Goal: Transaction & Acquisition: Book appointment/travel/reservation

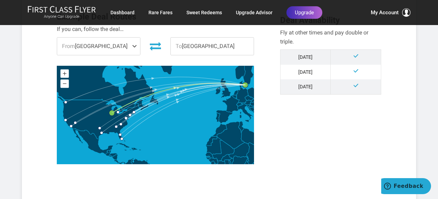
scroll to position [219, 0]
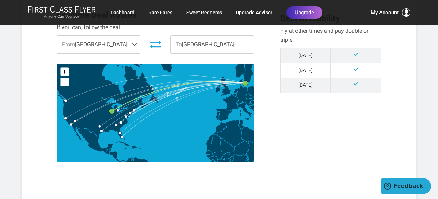
click at [133, 43] on span at bounding box center [136, 44] width 8 height 17
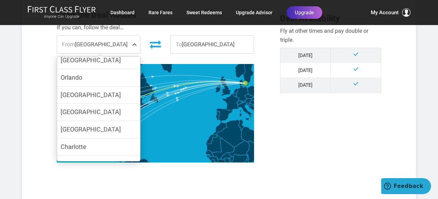
scroll to position [155, 0]
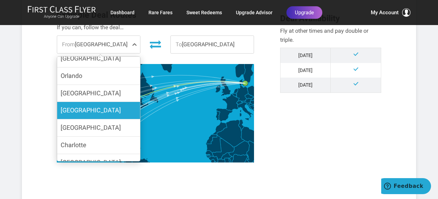
click at [117, 103] on label "[GEOGRAPHIC_DATA]" at bounding box center [98, 110] width 83 height 17
click at [0, 0] on input "[GEOGRAPHIC_DATA]" at bounding box center [0, 0] width 0 height 0
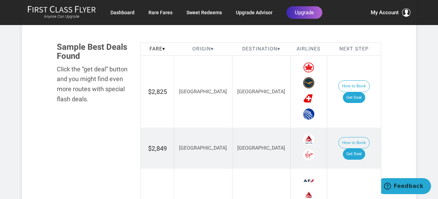
scroll to position [398, 0]
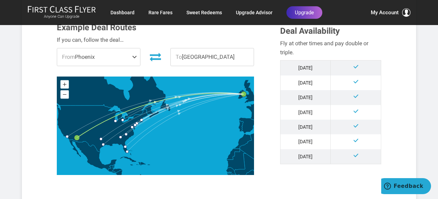
scroll to position [204, 0]
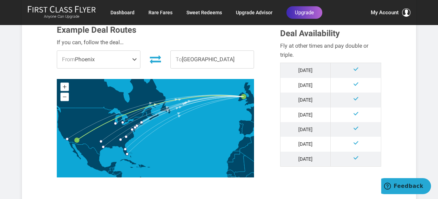
click at [135, 62] on span at bounding box center [136, 59] width 8 height 17
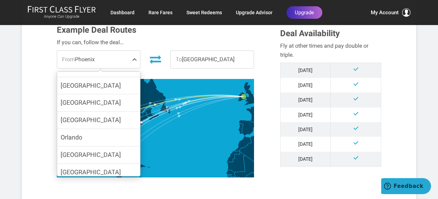
scroll to position [138, 0]
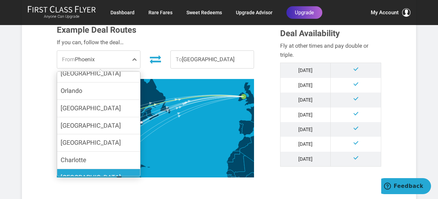
click at [110, 169] on label "[GEOGRAPHIC_DATA]" at bounding box center [98, 177] width 83 height 17
click at [0, 0] on input "[GEOGRAPHIC_DATA]" at bounding box center [0, 0] width 0 height 0
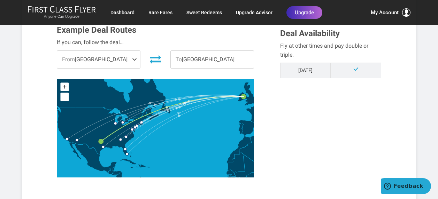
click at [136, 61] on span at bounding box center [136, 59] width 8 height 17
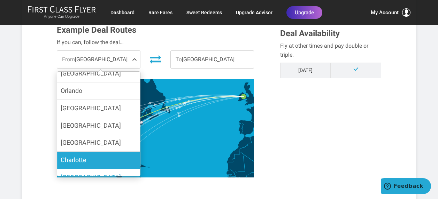
click at [108, 152] on label "Charlotte" at bounding box center [98, 160] width 83 height 17
click at [0, 0] on input "Charlotte" at bounding box center [0, 0] width 0 height 0
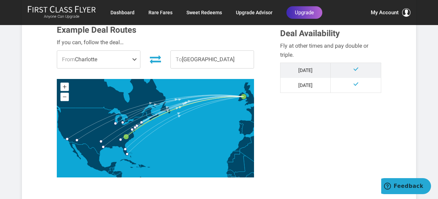
click at [135, 60] on span at bounding box center [136, 59] width 8 height 17
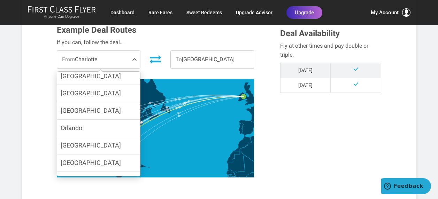
scroll to position [96, 0]
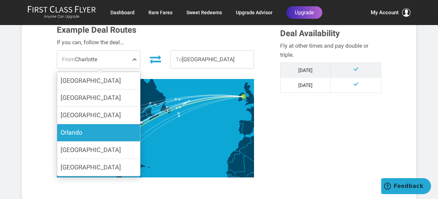
click at [105, 124] on label "Orlando" at bounding box center [98, 132] width 83 height 17
click at [0, 0] on input "Orlando" at bounding box center [0, 0] width 0 height 0
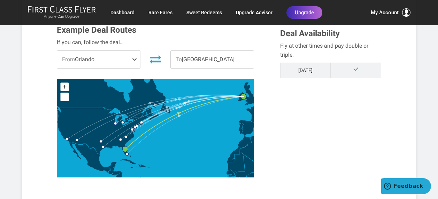
click at [133, 58] on span at bounding box center [136, 59] width 8 height 17
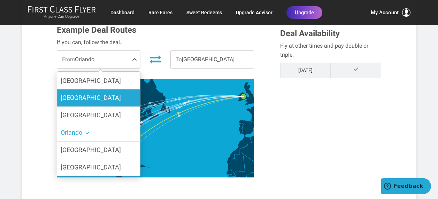
click at [122, 90] on label "[GEOGRAPHIC_DATA]" at bounding box center [98, 98] width 83 height 17
click at [0, 0] on input "[GEOGRAPHIC_DATA]" at bounding box center [0, 0] width 0 height 0
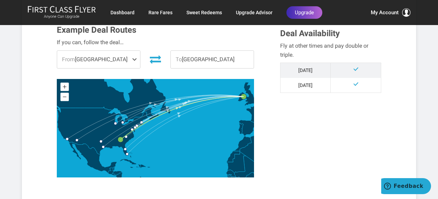
click at [135, 59] on span at bounding box center [136, 59] width 8 height 17
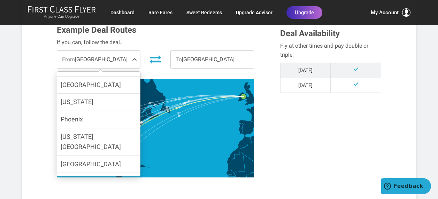
scroll to position [0, 0]
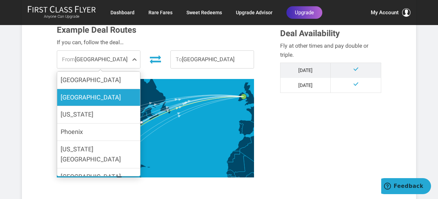
click at [105, 94] on label "[GEOGRAPHIC_DATA]" at bounding box center [98, 97] width 83 height 17
click at [0, 0] on input "[GEOGRAPHIC_DATA]" at bounding box center [0, 0] width 0 height 0
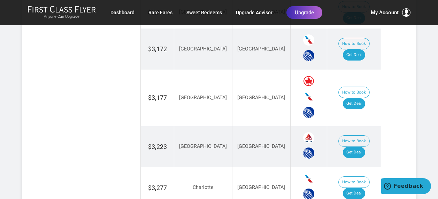
scroll to position [768, 0]
